Goal: Transaction & Acquisition: Purchase product/service

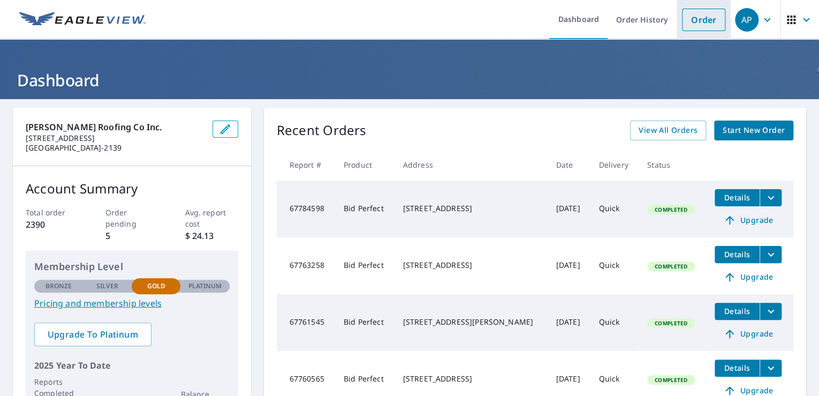
click at [692, 18] on link "Order" at bounding box center [703, 20] width 43 height 22
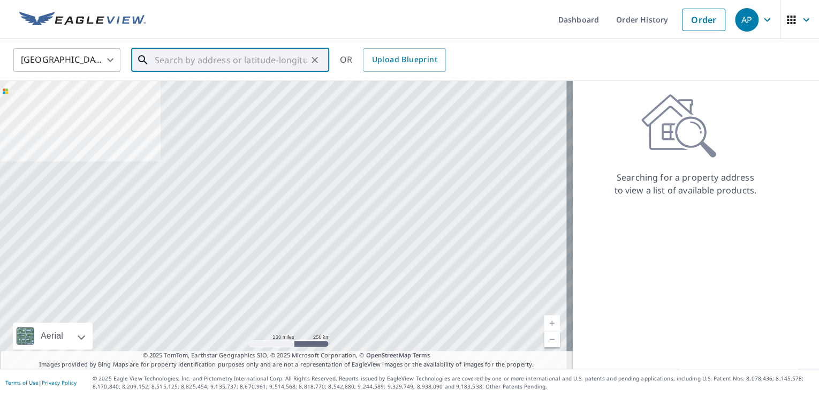
click at [221, 62] on input "text" at bounding box center [231, 60] width 153 height 30
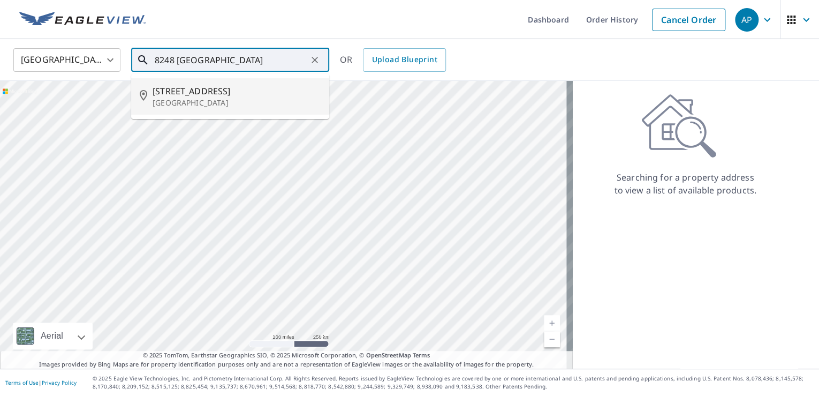
click at [217, 89] on span "[STREET_ADDRESS]" at bounding box center [237, 91] width 168 height 13
type input "[STREET_ADDRESS]"
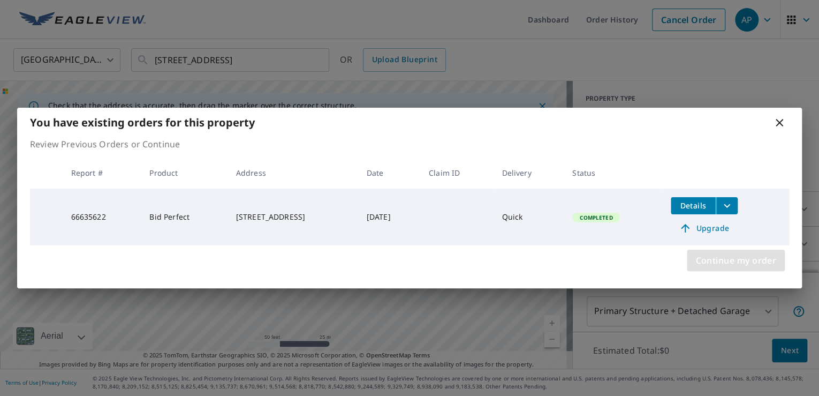
click at [727, 256] on span "Continue my order" at bounding box center [736, 260] width 81 height 15
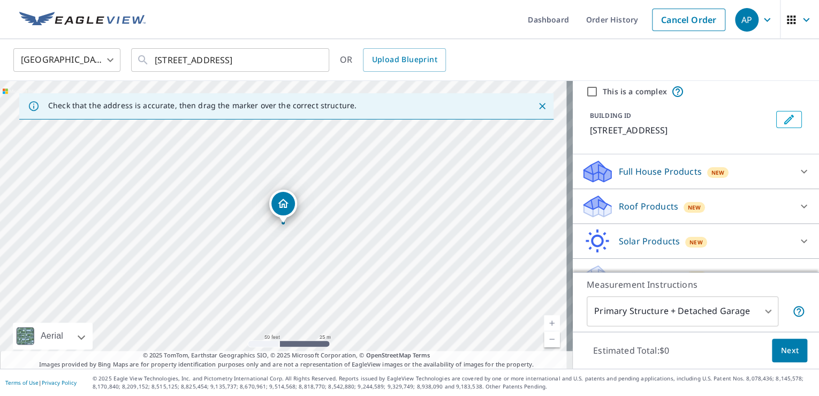
scroll to position [71, 0]
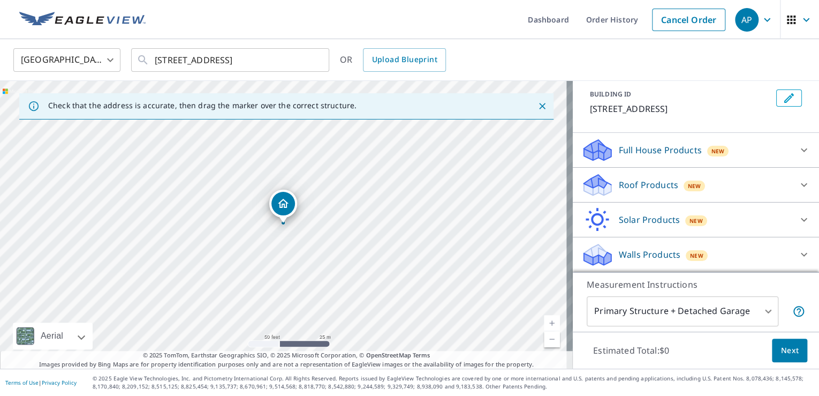
click at [662, 181] on p "Roof Products" at bounding box center [648, 184] width 59 height 13
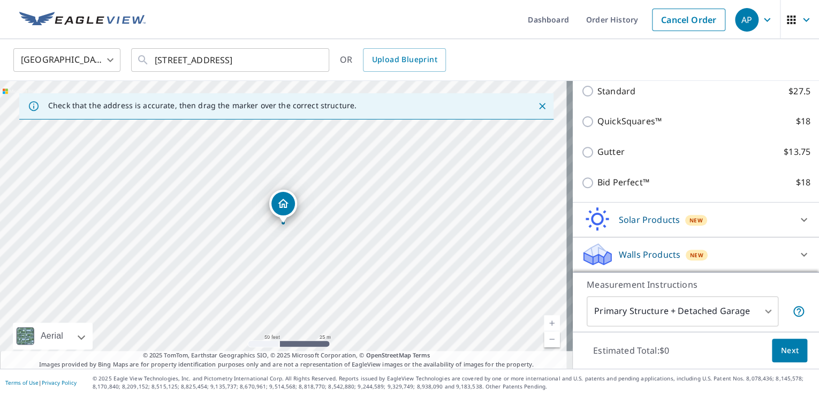
scroll to position [221, 0]
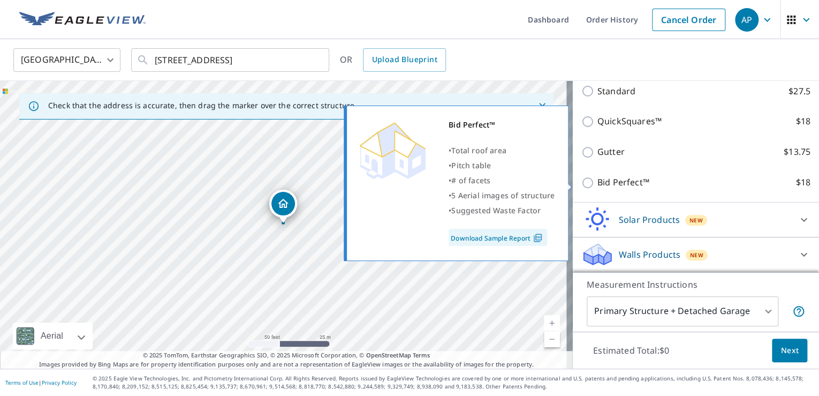
click at [583, 183] on input "Bid Perfect™ $18" at bounding box center [589, 182] width 16 height 13
checkbox input "true"
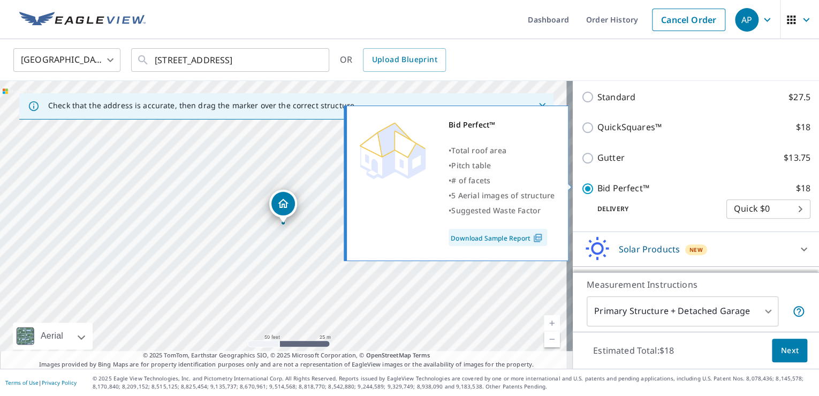
scroll to position [238, 0]
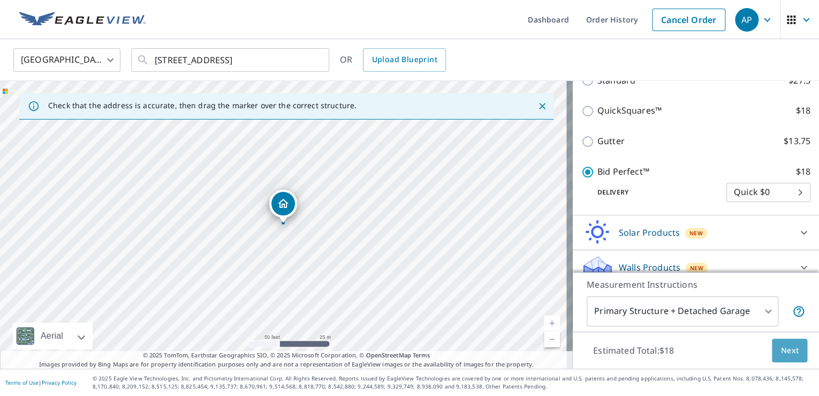
click at [783, 348] on span "Next" at bounding box center [790, 350] width 18 height 13
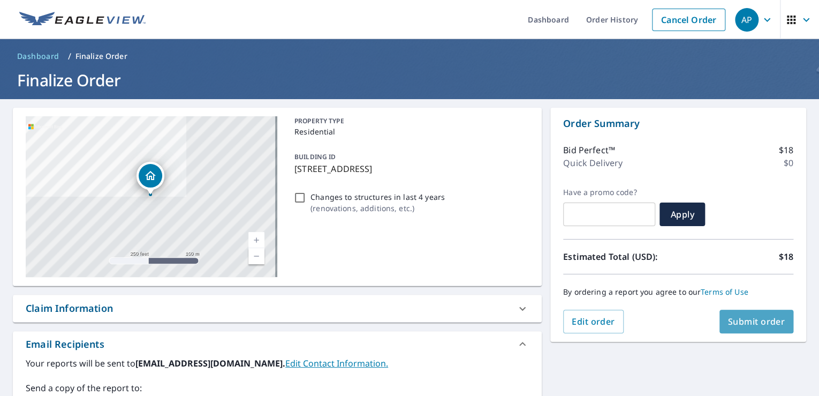
click at [749, 321] on span "Submit order" at bounding box center [756, 321] width 57 height 12
checkbox input "true"
